Goal: Task Accomplishment & Management: Complete application form

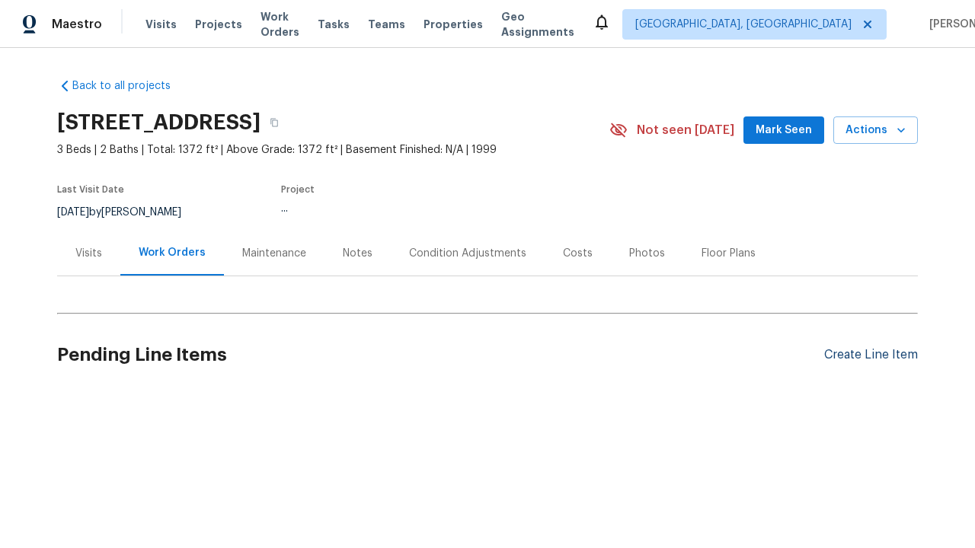
click at [864, 355] on div "Create Line Item" at bounding box center [871, 355] width 94 height 14
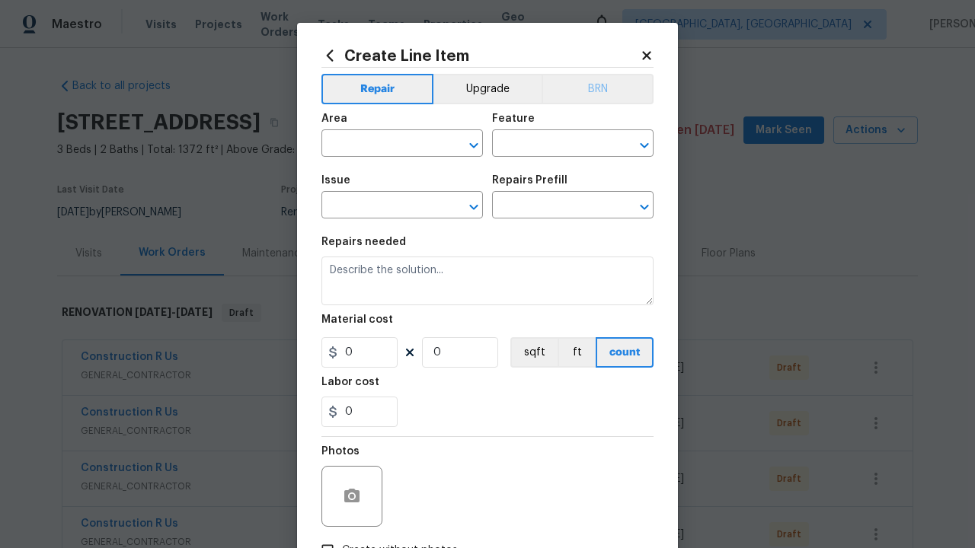
click at [375, 145] on input "text" at bounding box center [380, 145] width 119 height 24
type input "Bedroom"
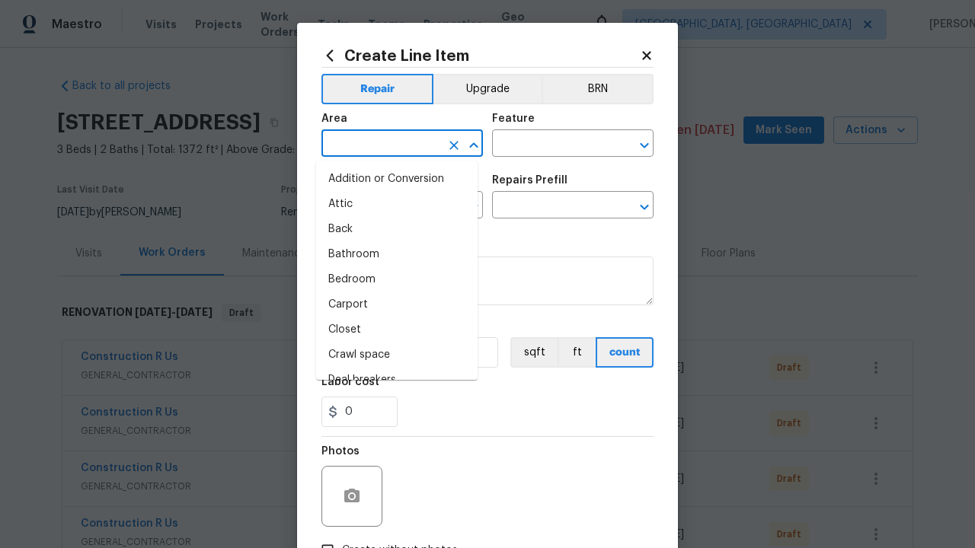
click at [391, 279] on li "Bedroom" at bounding box center [396, 279] width 161 height 25
type input "Bedroom"
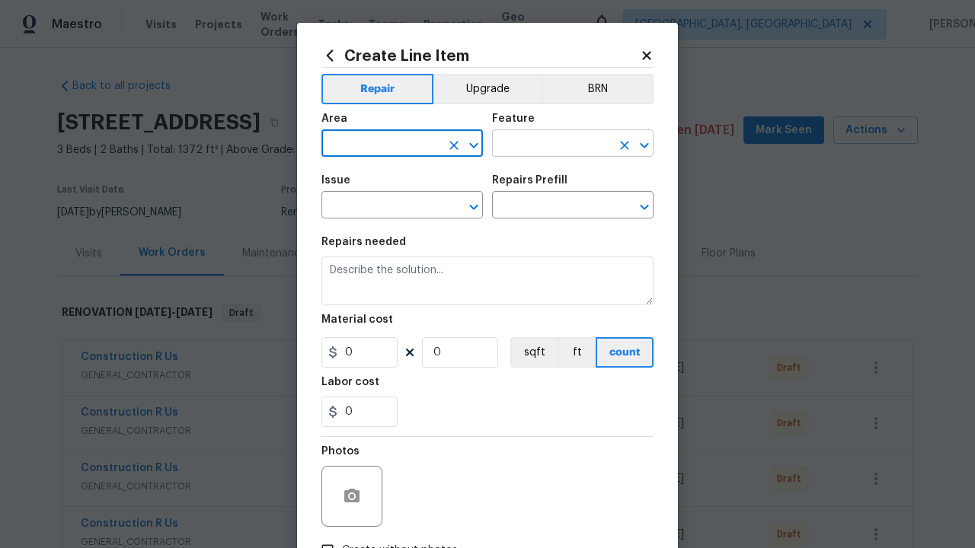
click at [545, 145] on input "text" at bounding box center [551, 145] width 119 height 24
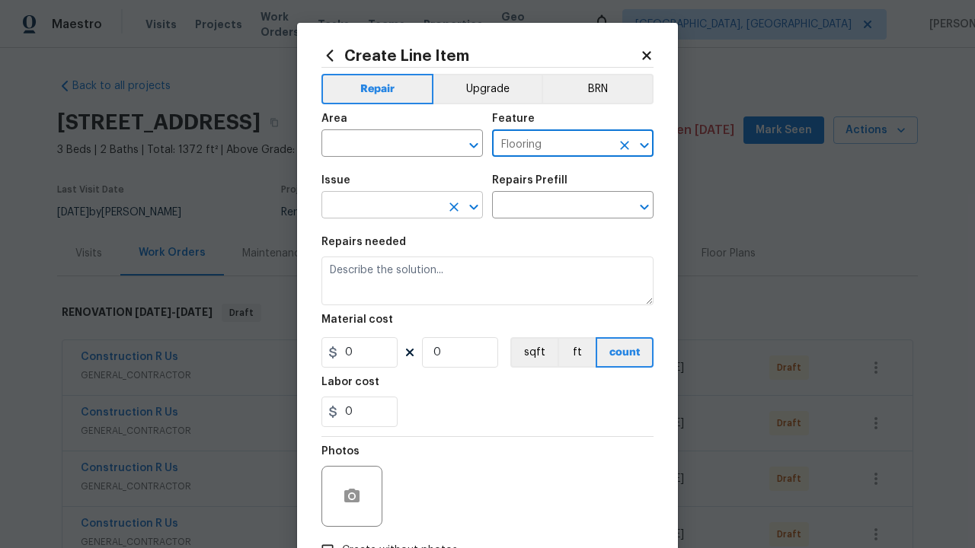
type input "Flooring"
click at [375, 207] on input "text" at bounding box center [380, 207] width 119 height 24
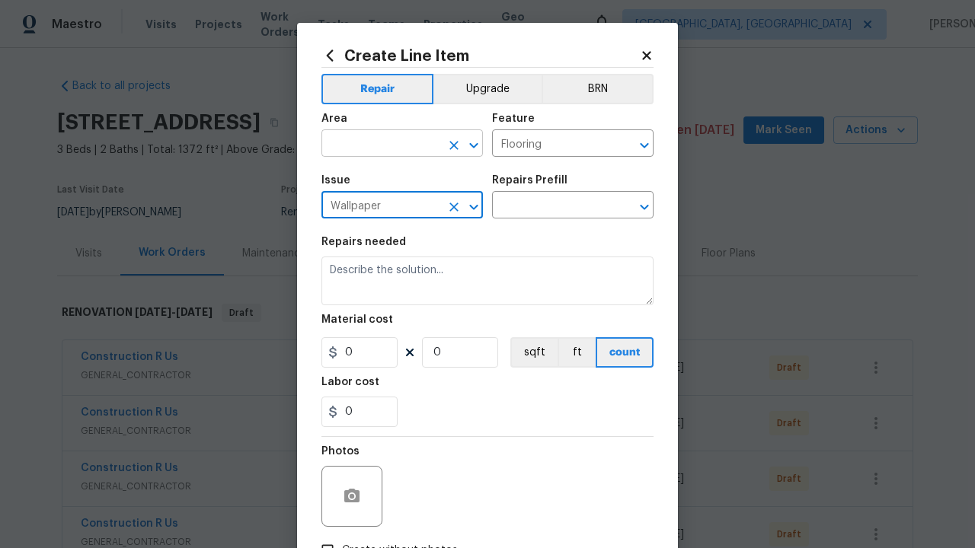
type input "Wallpaper"
click at [375, 145] on input "text" at bounding box center [380, 145] width 119 height 24
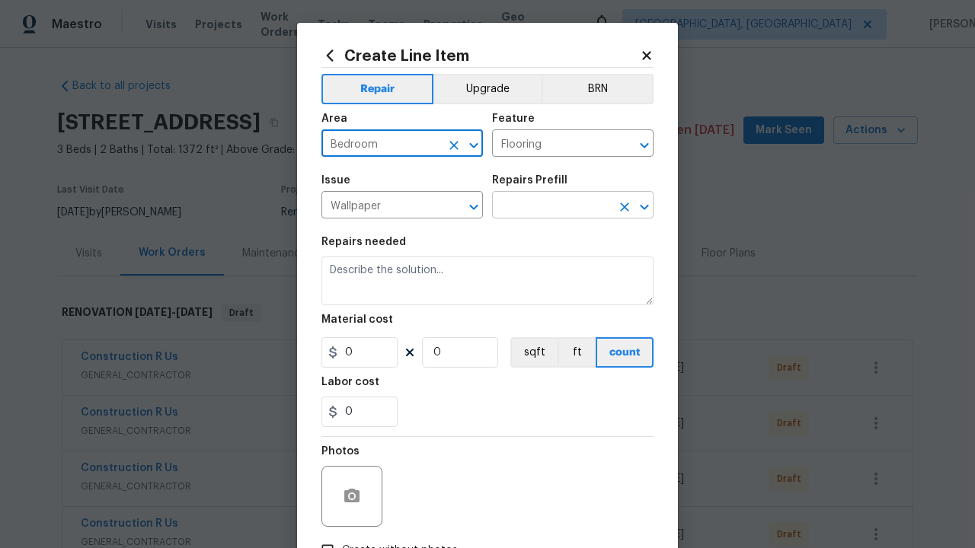
type input "Bedroom"
click at [545, 207] on input "text" at bounding box center [551, 207] width 119 height 24
type input "Remove"
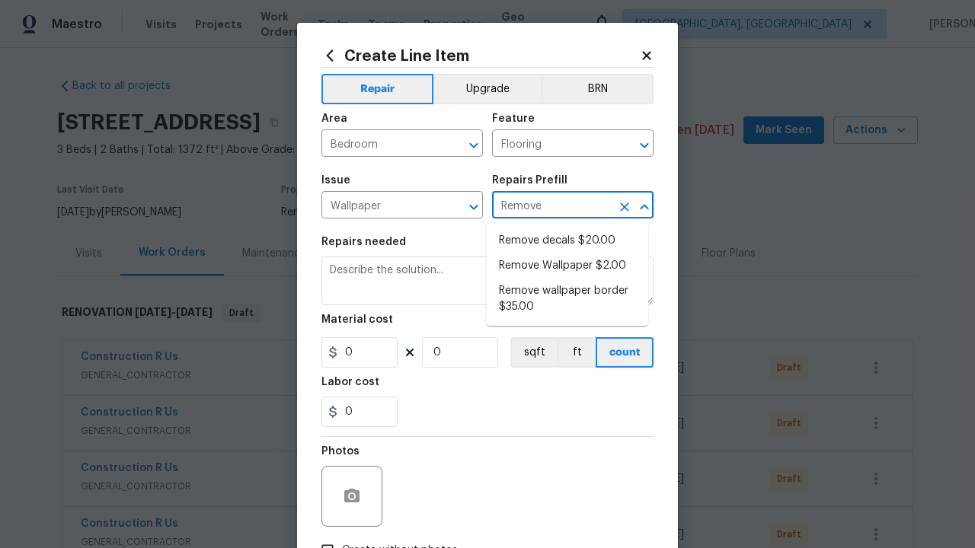
click at [567, 241] on li "Remove decals $20.00" at bounding box center [567, 240] width 161 height 25
type input "Walls and Ceiling"
type textarea "Remove decals from door/wall/ceiling"
type input "1"
type input "Remove decals $20.00"
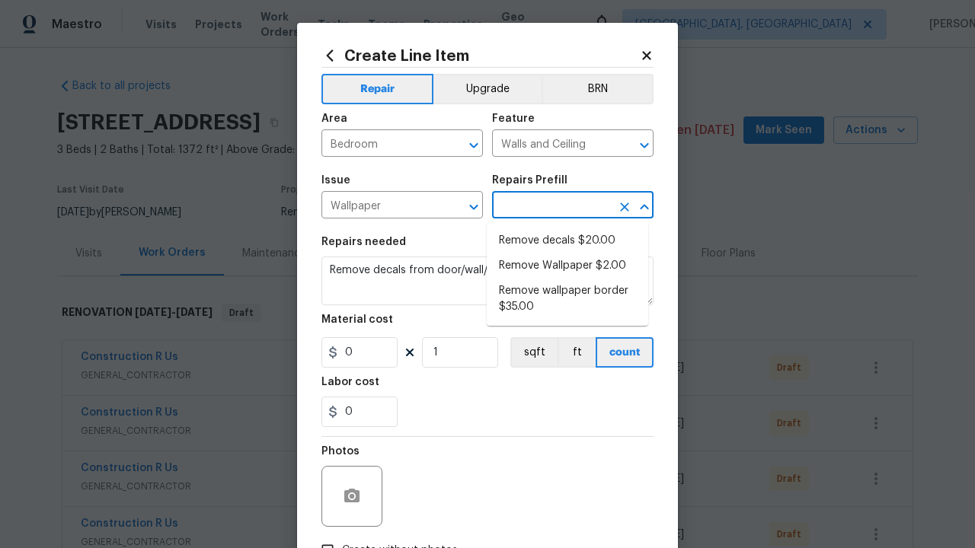
type input "20"
type input "Remove decals $20.00"
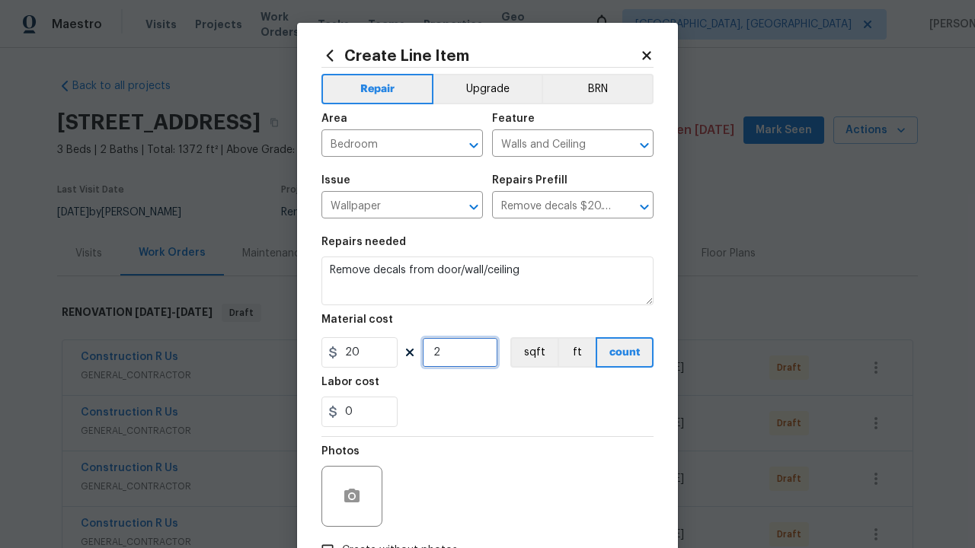
type input "2"
click at [527, 353] on button "sqft" at bounding box center [533, 352] width 47 height 30
click at [321, 536] on input "Create without photos" at bounding box center [327, 550] width 29 height 29
checkbox input "true"
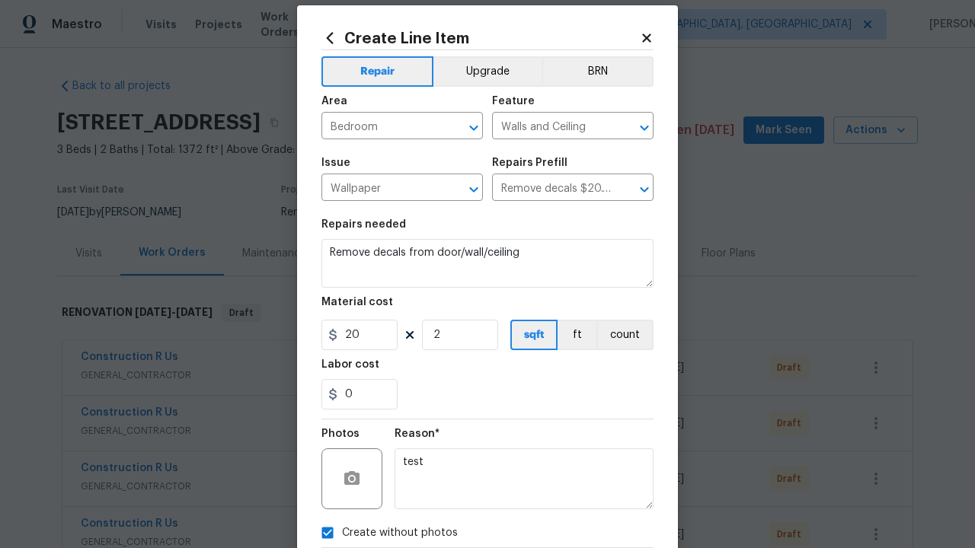
type textarea "test"
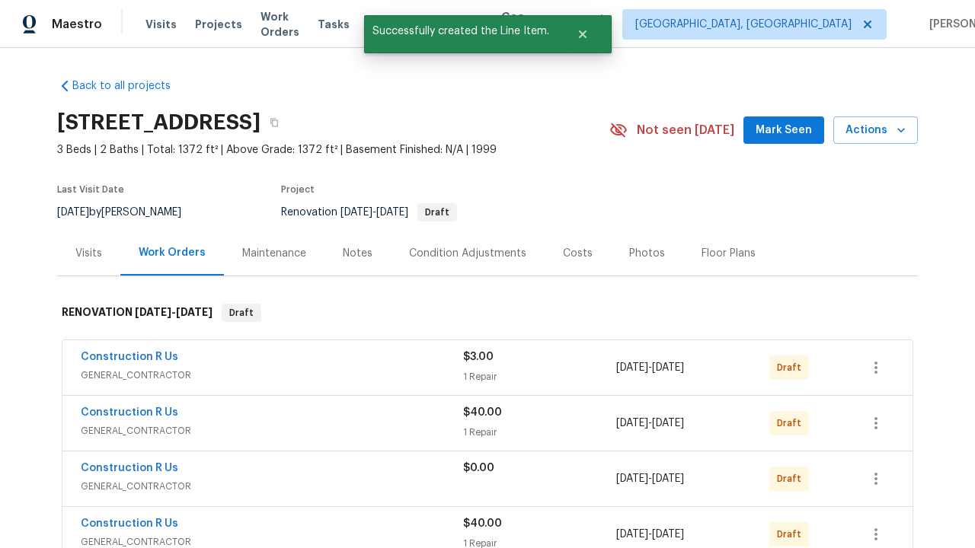
checkbox input "true"
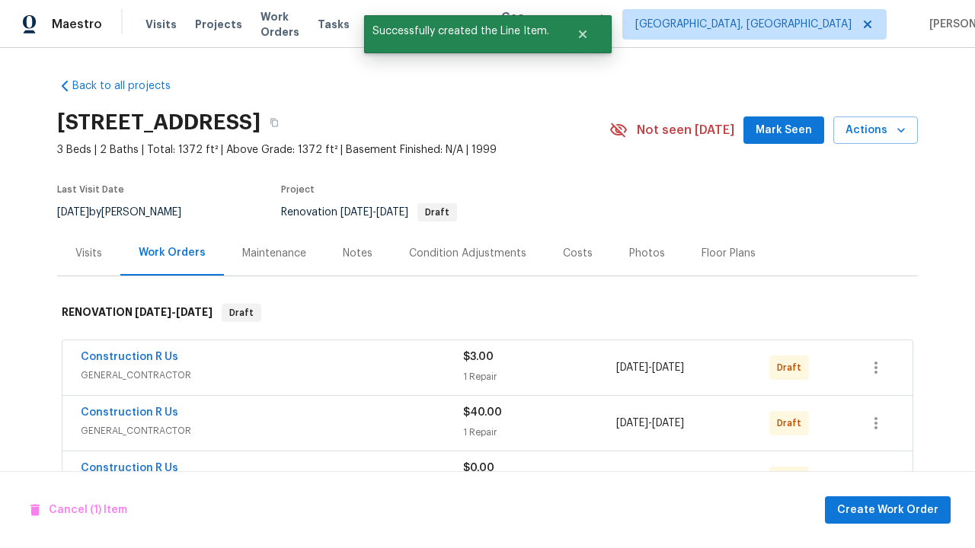
click at [890, 509] on span "Create Work Order" at bounding box center [887, 510] width 101 height 19
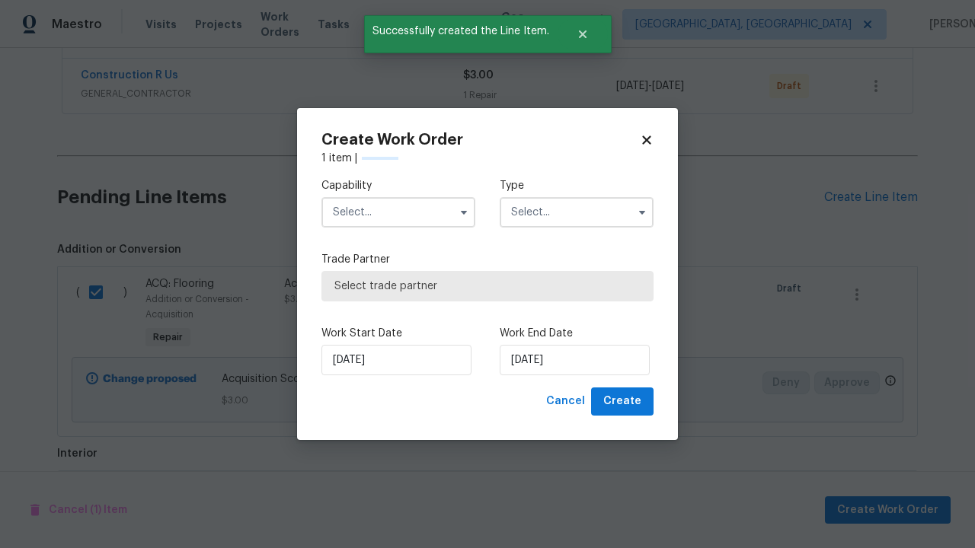
click at [398, 212] on input "text" at bounding box center [398, 212] width 154 height 30
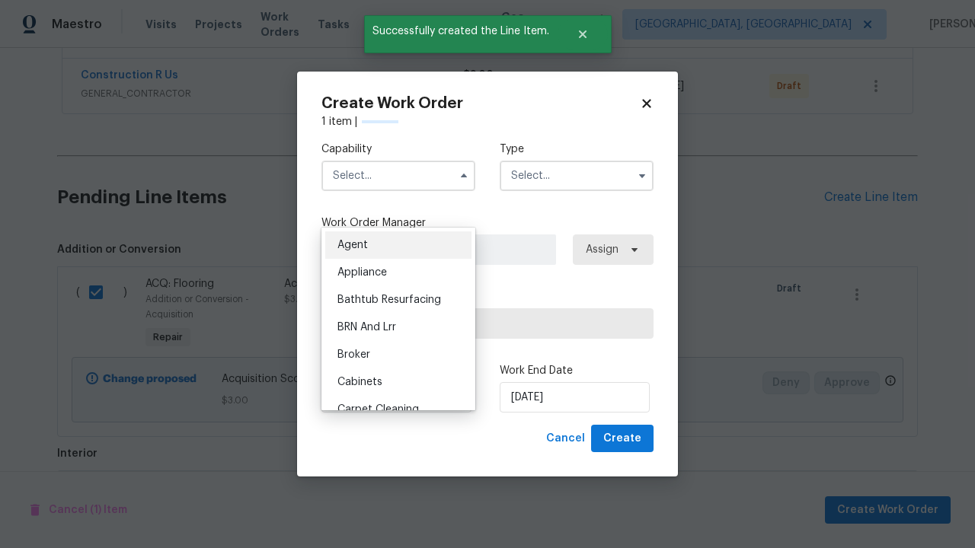
type input "General Contractor"
click at [577, 175] on input "text" at bounding box center [577, 176] width 154 height 30
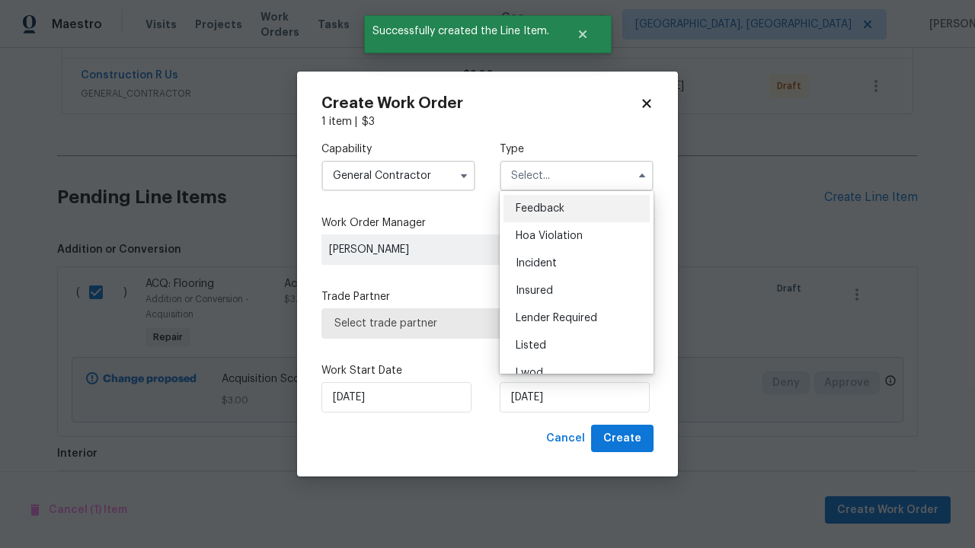
scroll to position [669, 0]
click at [543, 450] on span "Renovation" at bounding box center [544, 455] width 56 height 11
type input "Renovation"
click at [476, 323] on span "Select trade partner" at bounding box center [487, 323] width 306 height 15
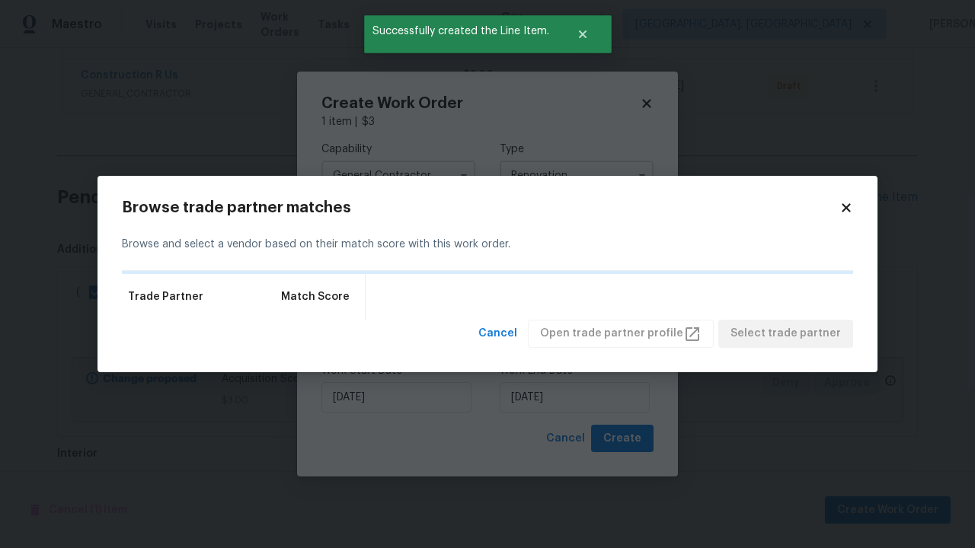
click at [790, 343] on span "Select trade partner" at bounding box center [785, 333] width 110 height 19
click at [624, 439] on span "Create" at bounding box center [622, 439] width 38 height 19
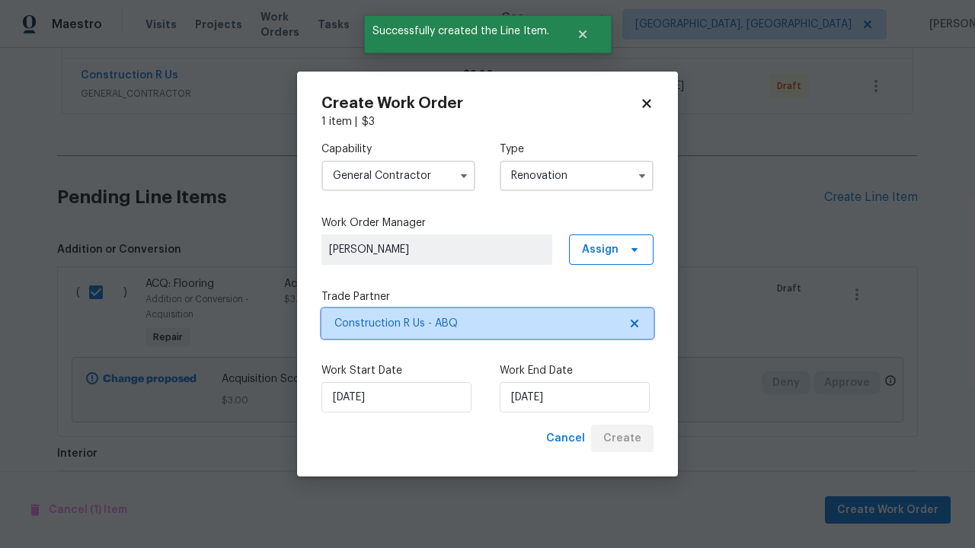
checkbox input "false"
